Goal: Obtain resource: Obtain resource

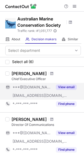
click at [62, 87] on button "View email" at bounding box center [66, 87] width 21 height 5
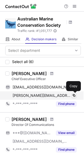
click at [74, 95] on span at bounding box center [74, 96] width 4 height 4
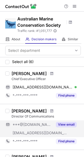
click at [61, 124] on button "View email" at bounding box center [66, 124] width 21 height 5
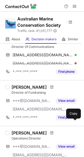
scroll to position [75, 0]
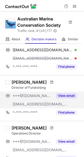
click at [66, 96] on button "View email" at bounding box center [66, 95] width 21 height 5
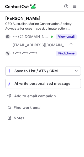
scroll to position [115, 84]
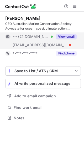
click at [66, 36] on button "View email" at bounding box center [66, 36] width 21 height 5
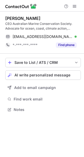
scroll to position [106, 84]
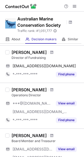
scroll to position [97, 0]
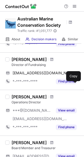
scroll to position [93, 0]
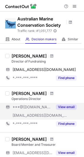
click at [66, 106] on button "View email" at bounding box center [66, 107] width 21 height 5
